Goal: Go to known website: Go to known website

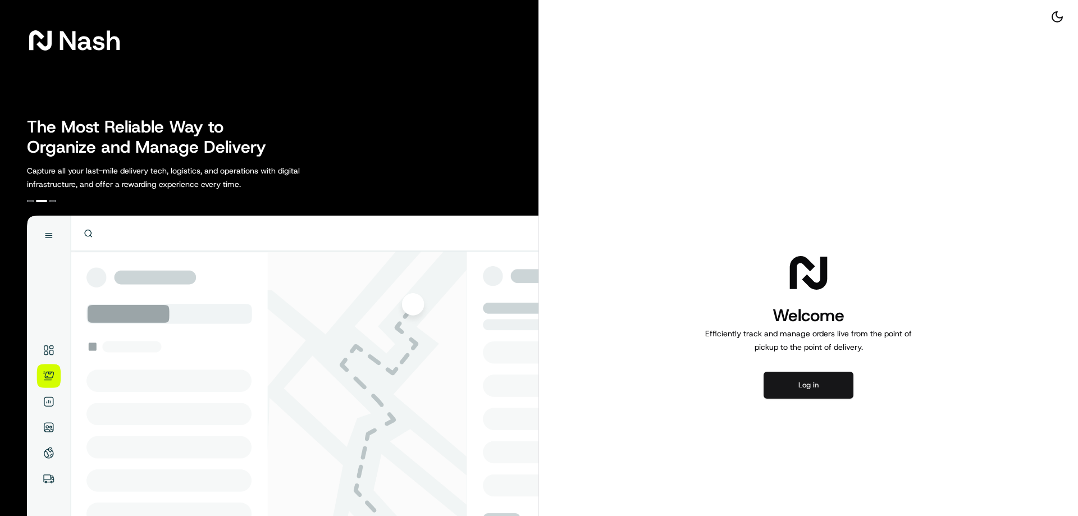
click at [799, 381] on button "Log in" at bounding box center [809, 385] width 90 height 27
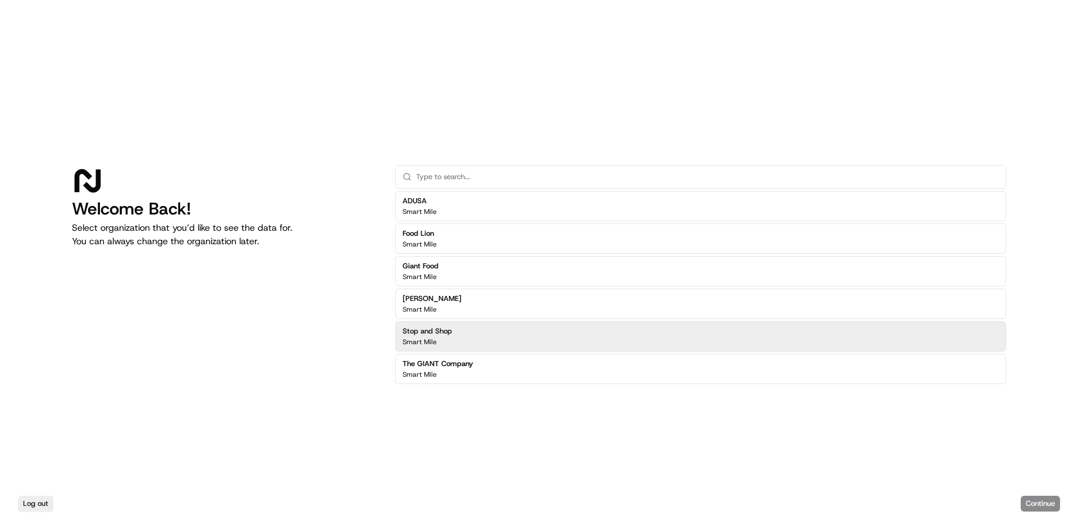
click at [455, 332] on div "Stop and Shop Smart Mile" at bounding box center [700, 336] width 611 height 30
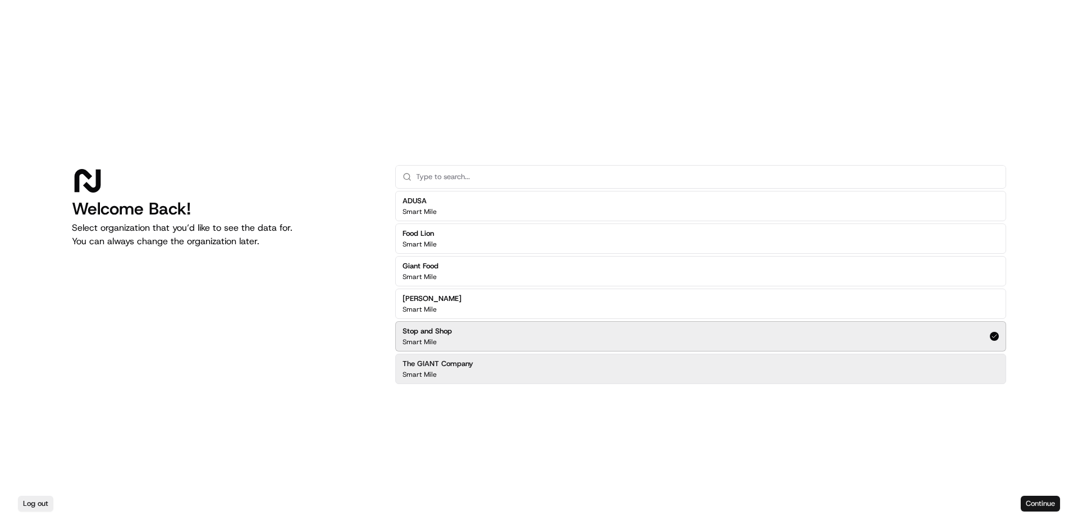
click at [1033, 502] on button "Continue" at bounding box center [1040, 504] width 39 height 16
